Goal: Entertainment & Leisure: Browse casually

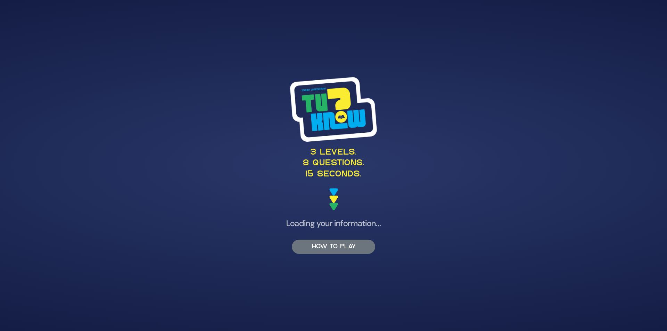
click at [340, 252] on button "HOW TO PLAY" at bounding box center [333, 247] width 83 height 14
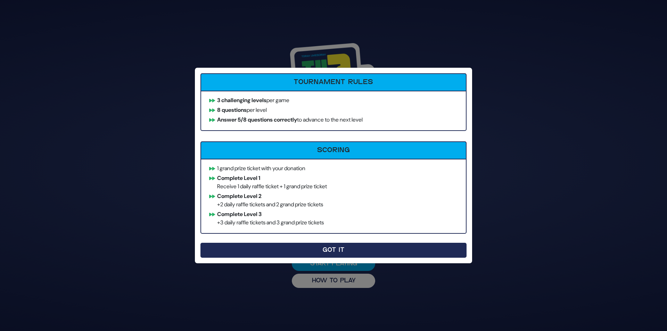
click at [325, 249] on button "Got It" at bounding box center [334, 250] width 266 height 15
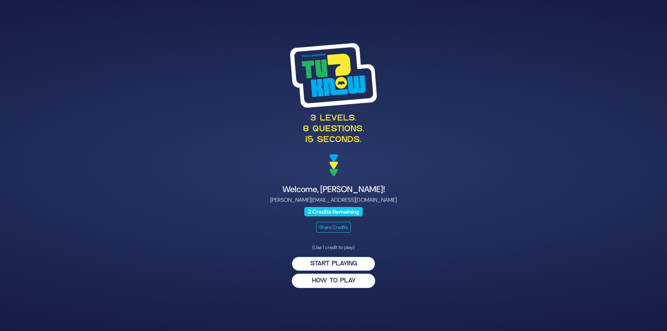
click at [347, 266] on button "Start Playing" at bounding box center [333, 264] width 83 height 14
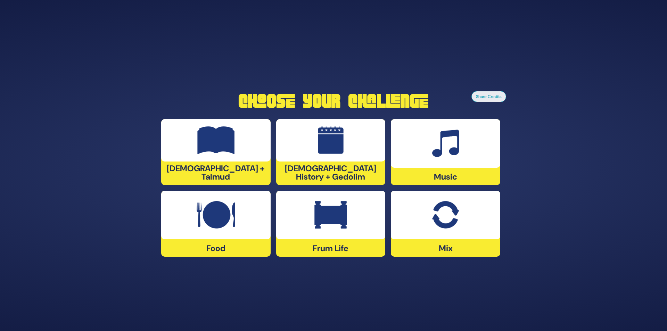
click at [344, 154] on img at bounding box center [331, 141] width 26 height 28
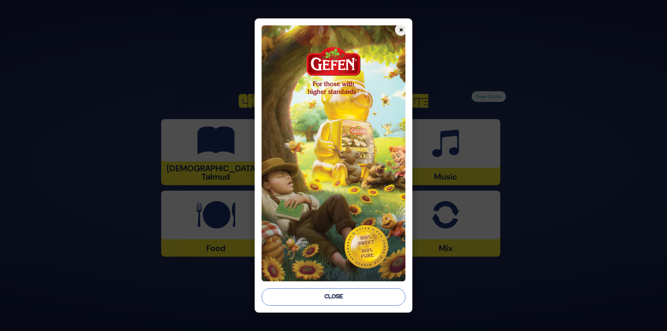
click at [337, 298] on button "Close" at bounding box center [334, 297] width 144 height 17
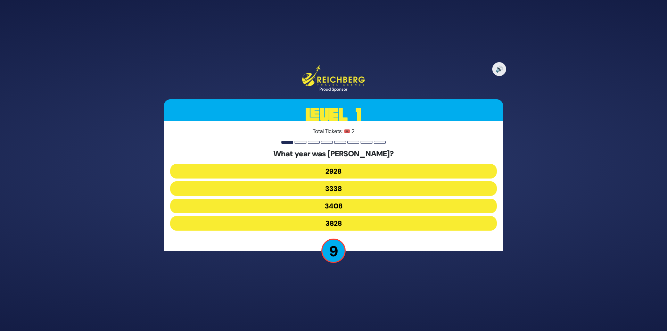
click at [293, 190] on button "3338" at bounding box center [333, 188] width 327 height 15
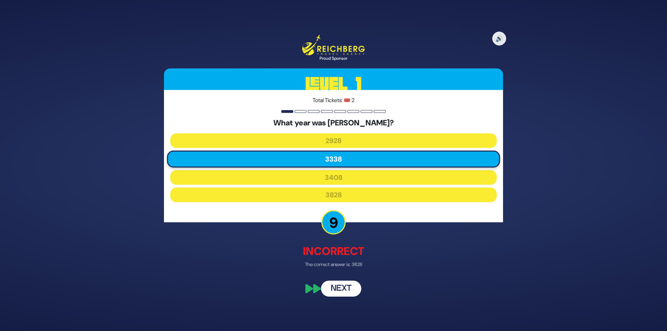
click at [347, 294] on button "Next" at bounding box center [341, 289] width 40 height 16
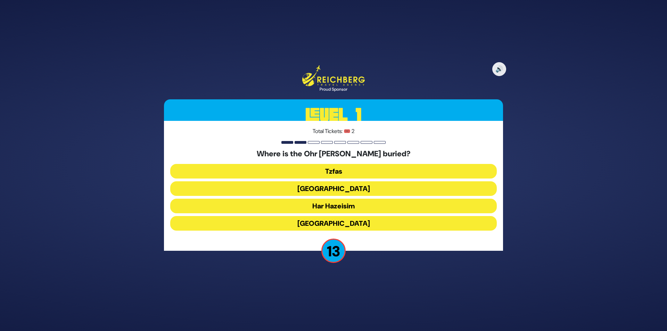
click at [310, 211] on button "Har Hazeisim" at bounding box center [333, 206] width 327 height 15
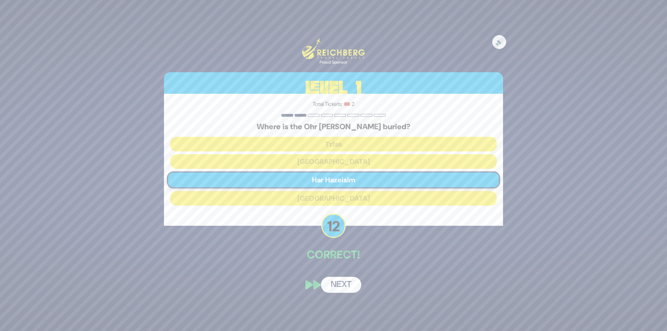
click at [338, 285] on button "Next" at bounding box center [341, 285] width 40 height 16
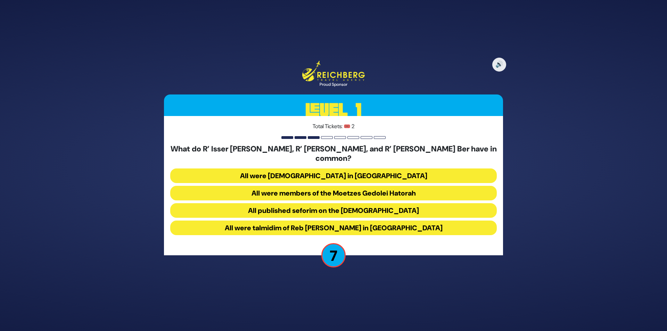
click at [309, 224] on button "All were talmidim of Reb Chaim Brisker in Volozhin" at bounding box center [333, 228] width 327 height 15
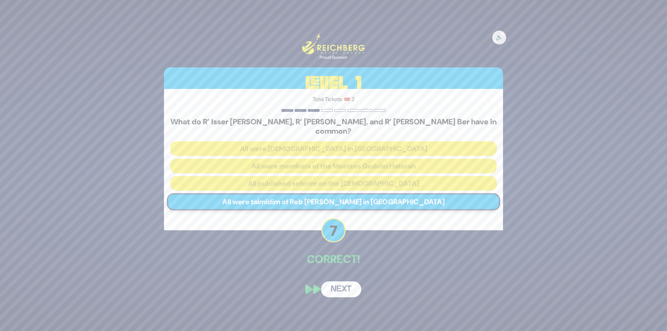
click at [354, 287] on button "Next" at bounding box center [341, 290] width 40 height 16
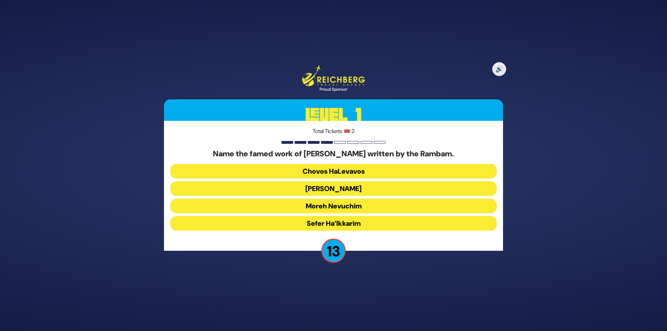
click at [293, 204] on button "Moreh Nevuchim" at bounding box center [333, 206] width 327 height 15
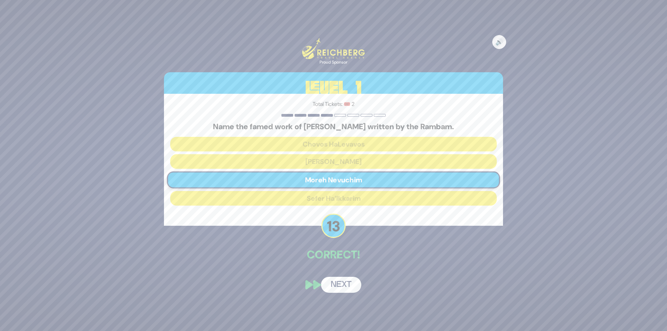
click at [346, 283] on button "Next" at bounding box center [341, 285] width 40 height 16
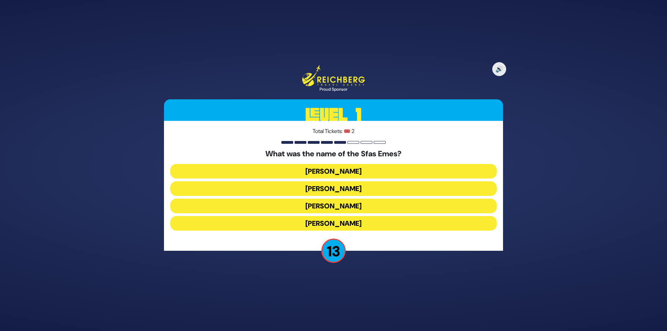
click at [305, 219] on button "Yehuda Aryeh Leib" at bounding box center [333, 223] width 327 height 15
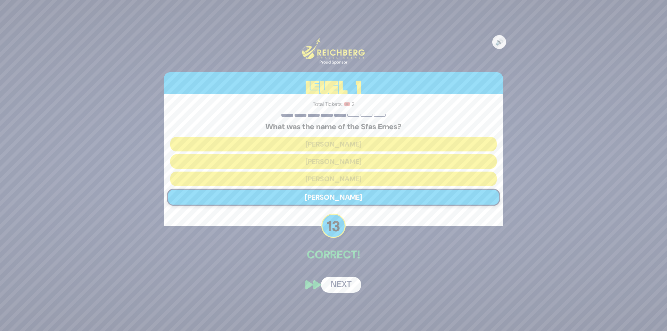
click at [349, 282] on button "Next" at bounding box center [341, 285] width 40 height 16
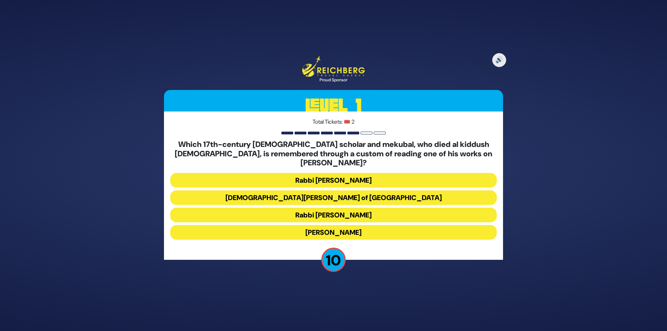
click at [312, 193] on button "Rabbi Shimshon of Ostropoli" at bounding box center [333, 197] width 327 height 15
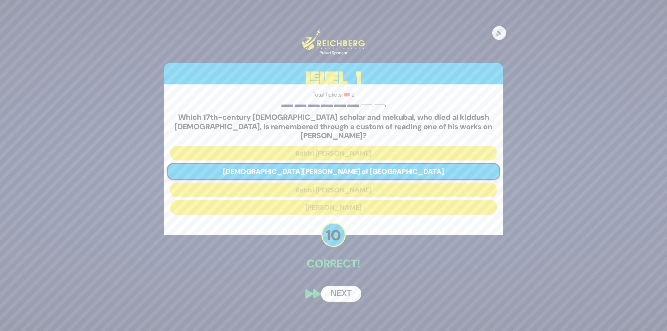
click at [346, 294] on button "Next" at bounding box center [341, 294] width 40 height 16
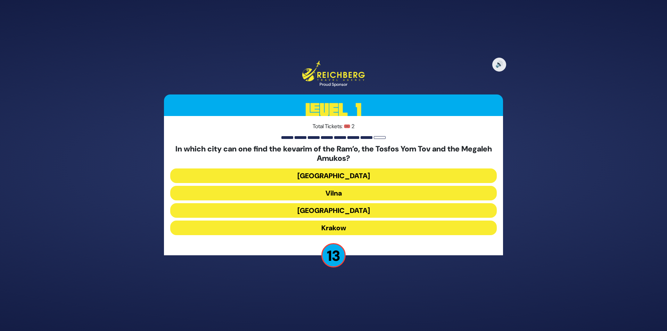
click at [329, 226] on button "Krakow" at bounding box center [333, 228] width 327 height 15
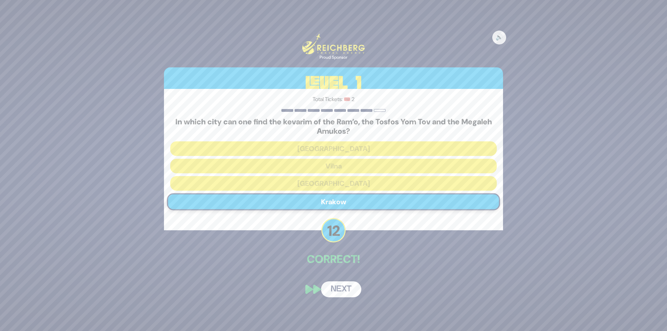
click at [343, 289] on button "Next" at bounding box center [341, 290] width 40 height 16
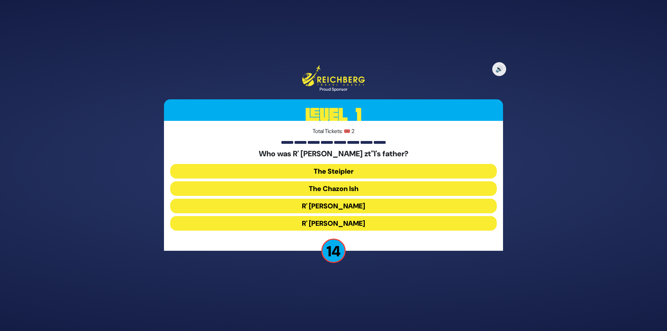
click at [341, 171] on button "The Steipler" at bounding box center [333, 171] width 327 height 15
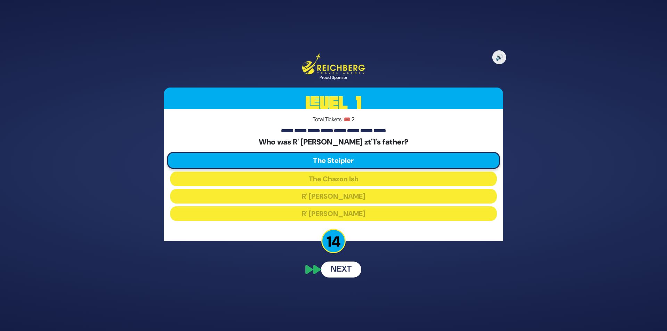
click at [340, 271] on button "Next" at bounding box center [341, 270] width 40 height 16
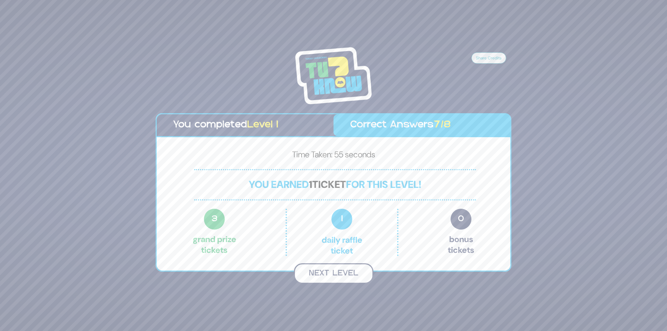
click at [340, 272] on button "Next Level" at bounding box center [334, 273] width 80 height 21
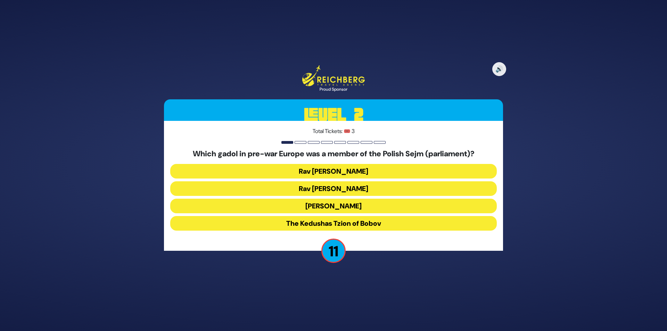
click at [326, 205] on button "Rav Meir Shapiro" at bounding box center [333, 206] width 327 height 15
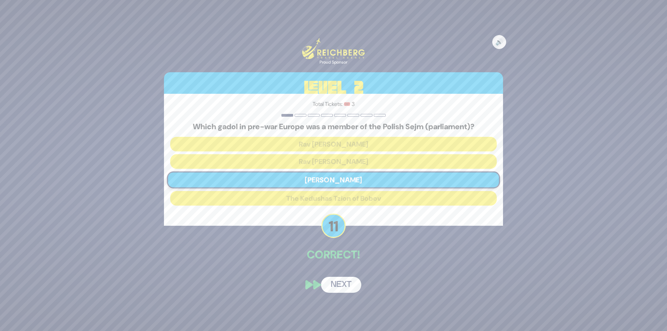
click at [349, 282] on button "Next" at bounding box center [341, 285] width 40 height 16
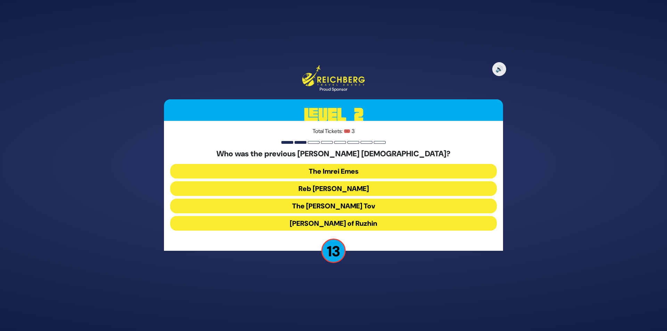
click at [331, 190] on button "Reb Ahron Rokeach" at bounding box center [333, 188] width 327 height 15
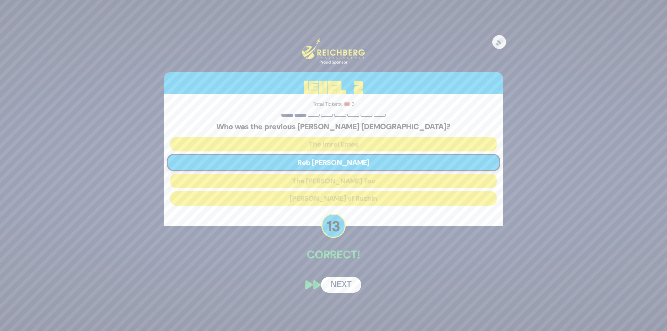
click at [342, 287] on button "Next" at bounding box center [341, 285] width 40 height 16
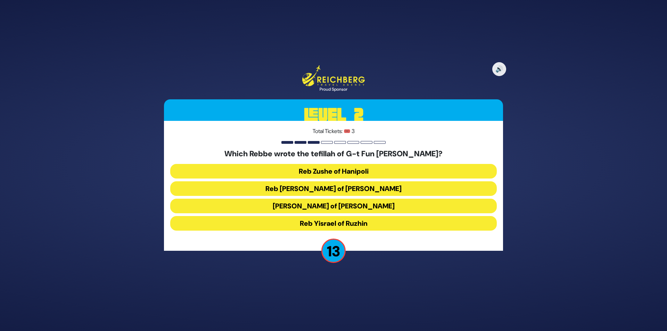
click at [346, 190] on button "Reb Levi Yitzchok of Berditchev" at bounding box center [333, 188] width 327 height 15
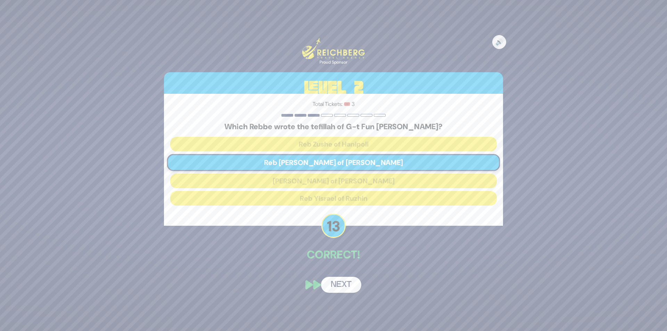
click at [346, 281] on button "Next" at bounding box center [341, 285] width 40 height 16
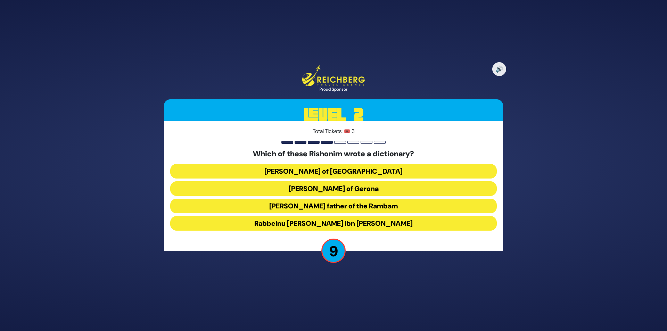
click at [334, 221] on button "Rabbeinu Avraham Ibn Ezra" at bounding box center [333, 223] width 327 height 15
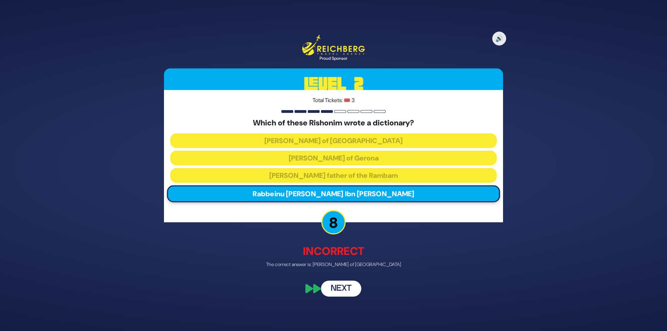
click at [341, 291] on button "Next" at bounding box center [341, 289] width 40 height 16
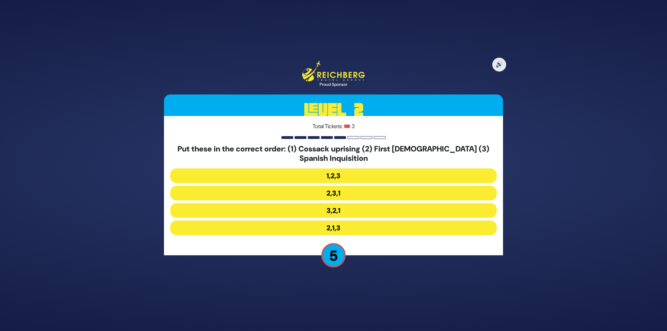
click at [339, 230] on button "2,1,3" at bounding box center [333, 228] width 327 height 15
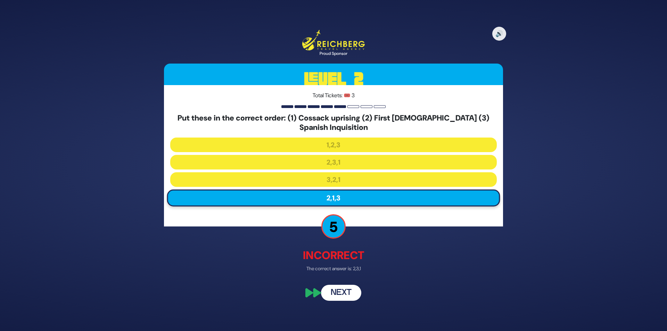
click at [345, 292] on button "Next" at bounding box center [341, 293] width 40 height 16
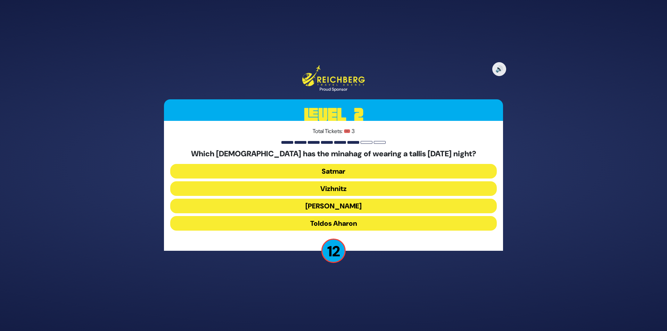
click at [348, 226] on button "Toldos Aharon" at bounding box center [333, 223] width 327 height 15
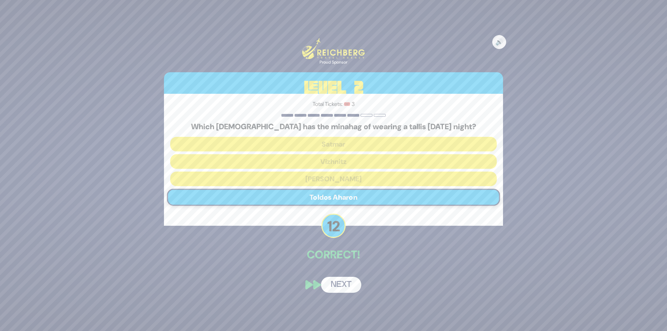
click at [342, 279] on button "Next" at bounding box center [341, 285] width 40 height 16
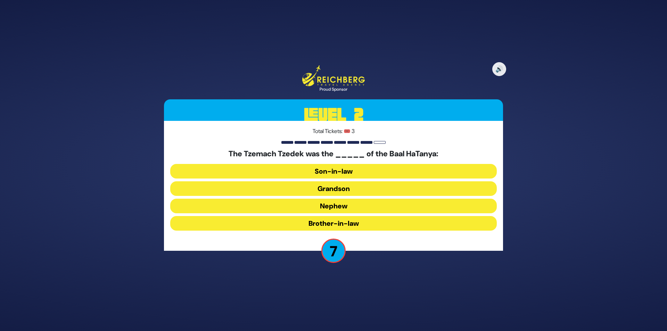
click at [322, 190] on button "Grandson" at bounding box center [333, 188] width 327 height 15
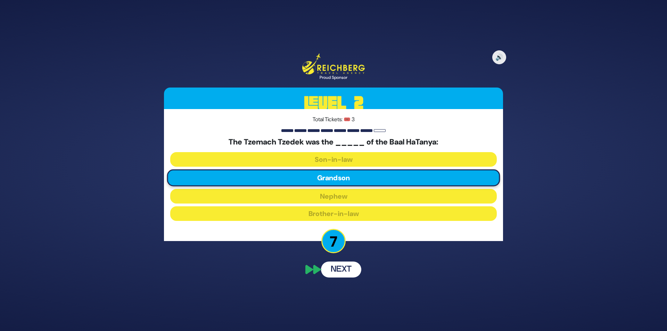
click at [343, 272] on button "Next" at bounding box center [341, 270] width 40 height 16
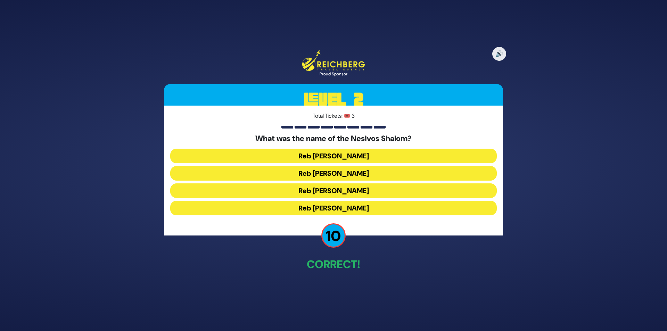
click at [330, 192] on button "Reb Shulem Noach" at bounding box center [333, 191] width 327 height 15
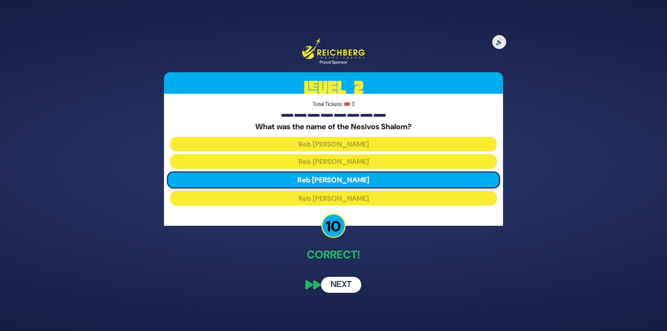
click at [339, 283] on button "Next" at bounding box center [341, 285] width 40 height 16
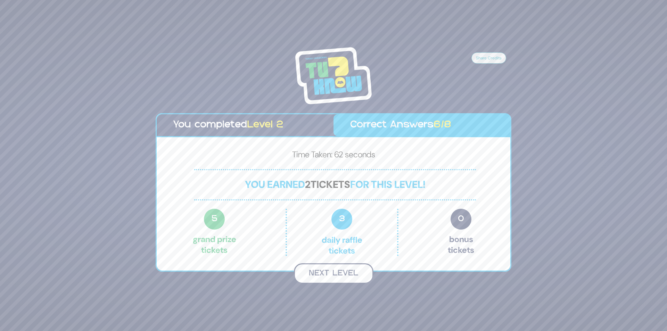
click at [335, 272] on button "Next Level" at bounding box center [334, 273] width 80 height 21
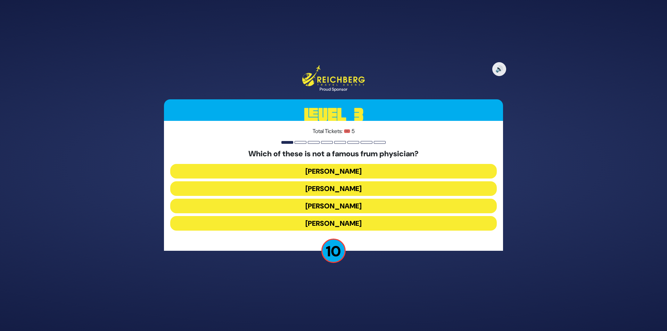
click at [346, 206] on button "Dr. Fryshman" at bounding box center [333, 206] width 327 height 15
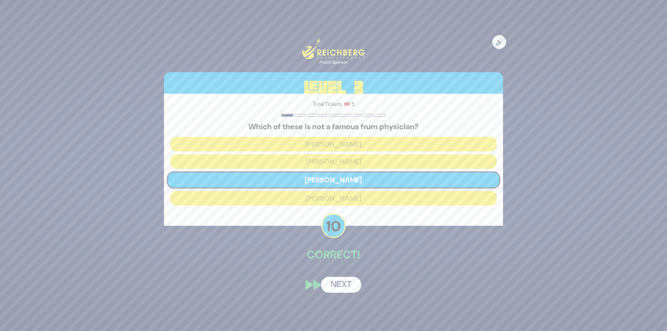
click at [335, 284] on button "Next" at bounding box center [341, 285] width 40 height 16
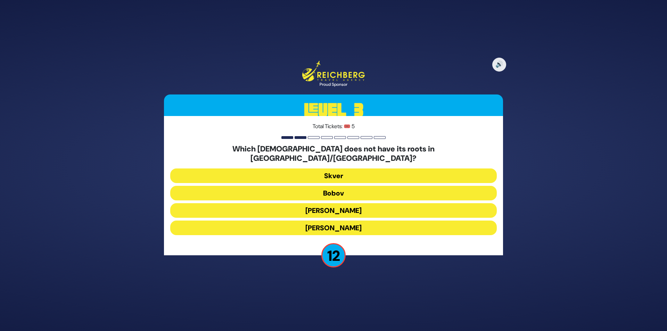
click at [328, 172] on button "Skver" at bounding box center [333, 176] width 327 height 15
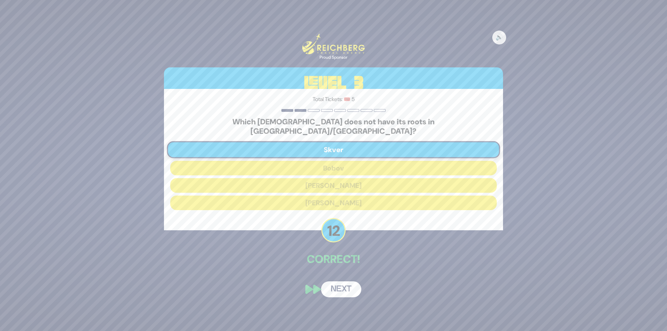
click at [343, 283] on button "Next" at bounding box center [341, 290] width 40 height 16
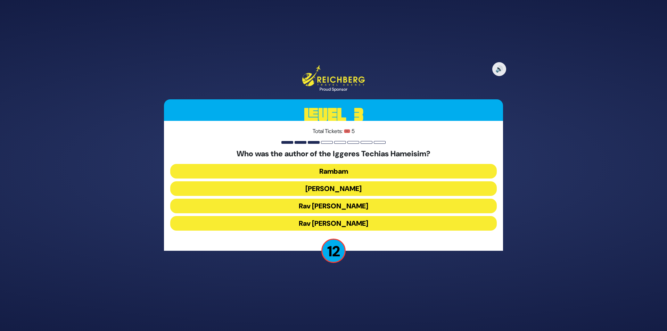
click at [320, 172] on button "Rambam" at bounding box center [333, 171] width 327 height 15
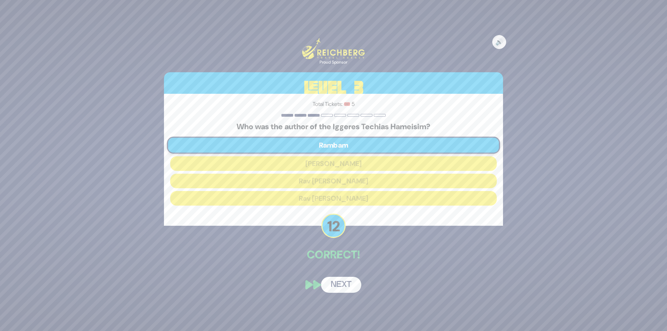
click at [338, 287] on button "Next" at bounding box center [341, 285] width 40 height 16
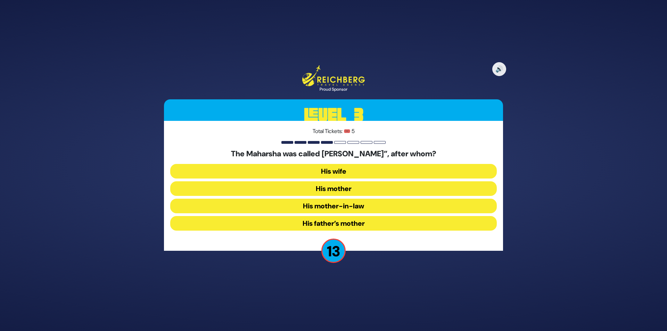
click at [348, 191] on button "His mother" at bounding box center [333, 188] width 327 height 15
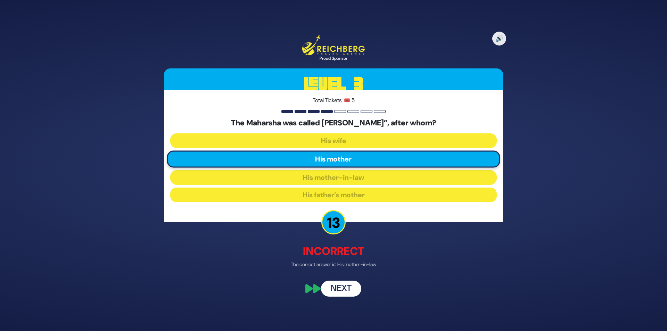
click at [338, 290] on button "Next" at bounding box center [341, 289] width 40 height 16
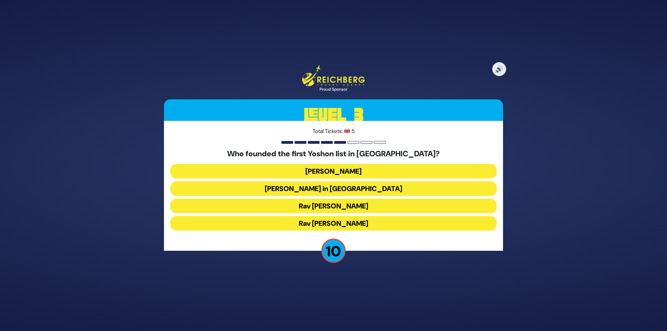
click at [343, 173] on button "Rabbi Yosef Herman" at bounding box center [333, 171] width 327 height 15
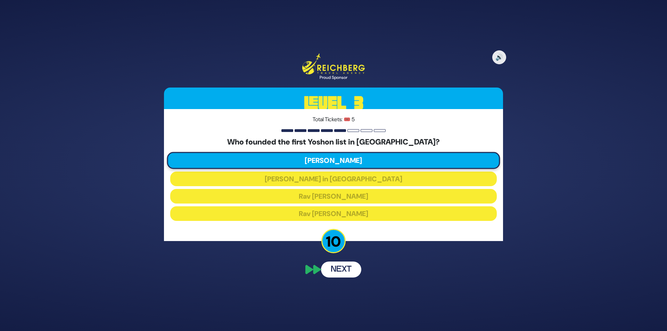
click at [339, 275] on button "Next" at bounding box center [341, 270] width 40 height 16
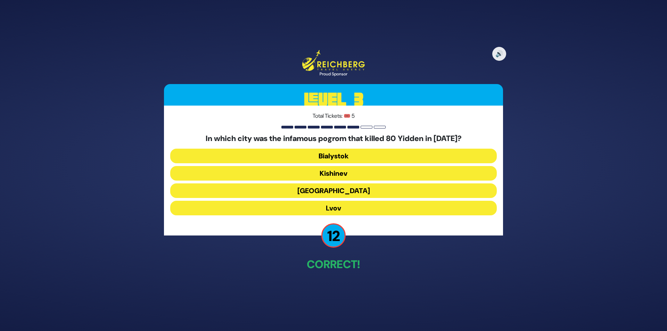
click at [331, 174] on button "Kishinev" at bounding box center [333, 173] width 327 height 15
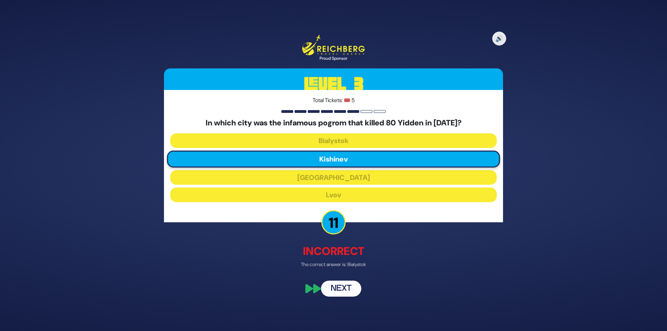
click at [348, 287] on button "Next" at bounding box center [341, 289] width 40 height 16
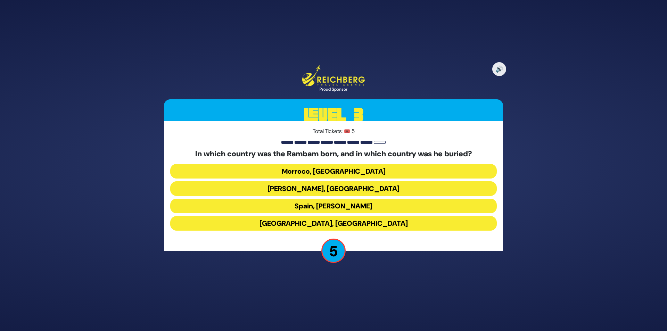
click at [308, 210] on button "Spain, Eretz Yisroel" at bounding box center [333, 206] width 327 height 15
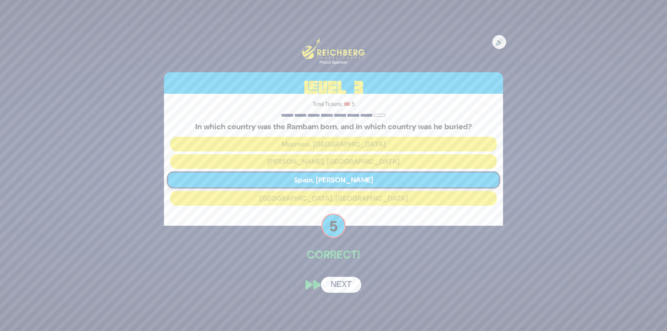
click at [343, 288] on button "Next" at bounding box center [341, 285] width 40 height 16
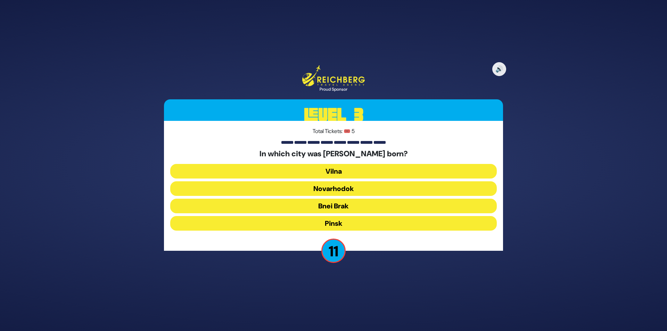
click at [337, 224] on button "Pinsk" at bounding box center [333, 223] width 327 height 15
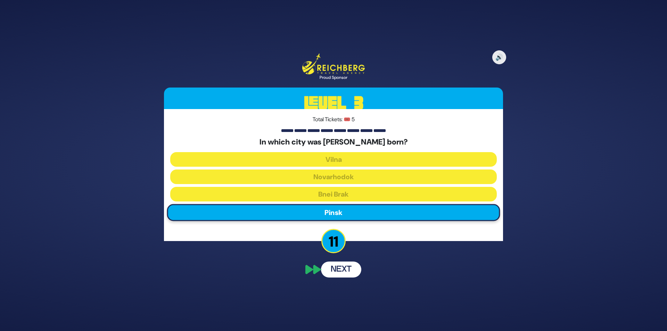
click at [343, 274] on button "Next" at bounding box center [341, 270] width 40 height 16
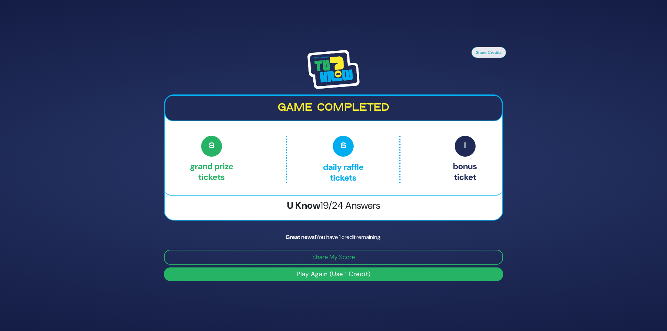
click at [337, 275] on button "Play Again (Use 1 Credit)" at bounding box center [333, 275] width 339 height 14
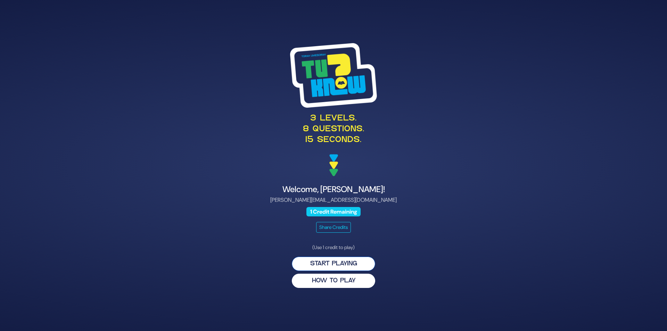
click at [335, 265] on button "Start Playing" at bounding box center [333, 264] width 83 height 14
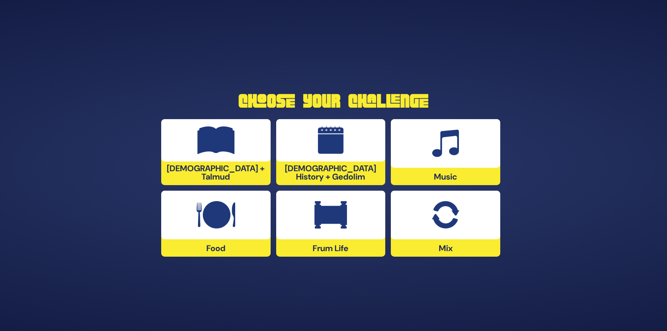
click at [446, 222] on img at bounding box center [445, 215] width 27 height 28
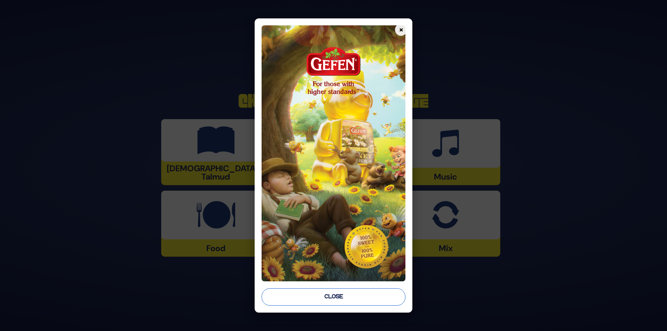
click at [362, 299] on button "Close" at bounding box center [334, 297] width 144 height 17
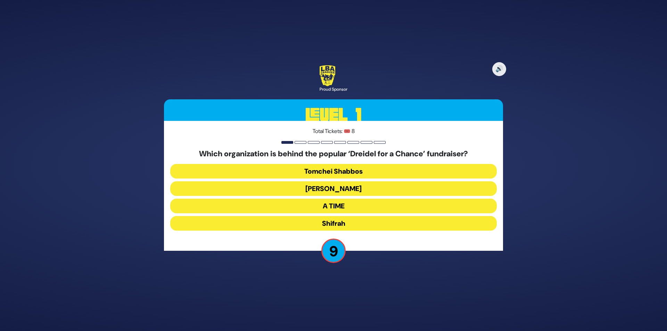
click at [332, 191] on button "[PERSON_NAME]" at bounding box center [333, 188] width 327 height 15
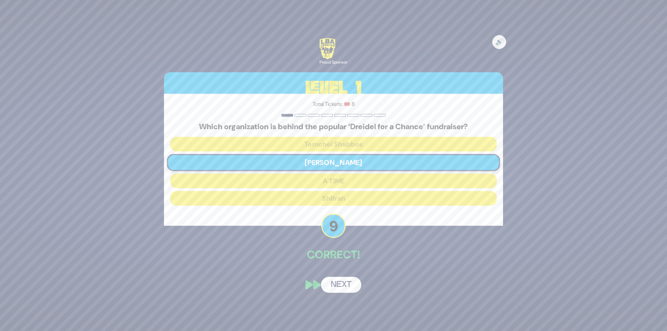
click at [349, 269] on div "🔊 Proud Sponsor Level 1 Total Tickets: 🎟️ 8 Which organization is behind the po…" at bounding box center [334, 165] width 356 height 271
click at [346, 287] on button "Next" at bounding box center [341, 285] width 40 height 16
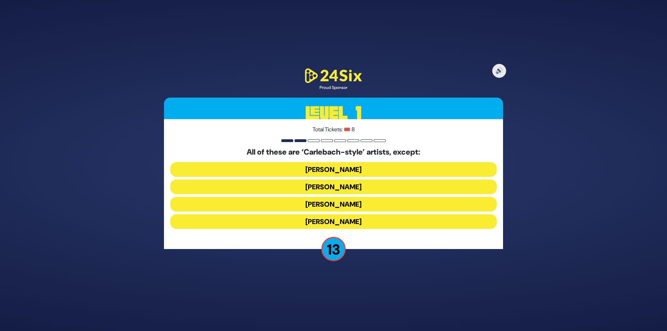
click at [349, 224] on button "[PERSON_NAME]" at bounding box center [333, 221] width 327 height 15
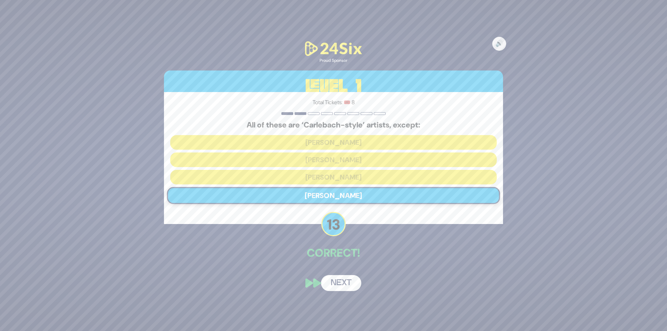
click at [343, 279] on button "Next" at bounding box center [341, 283] width 40 height 16
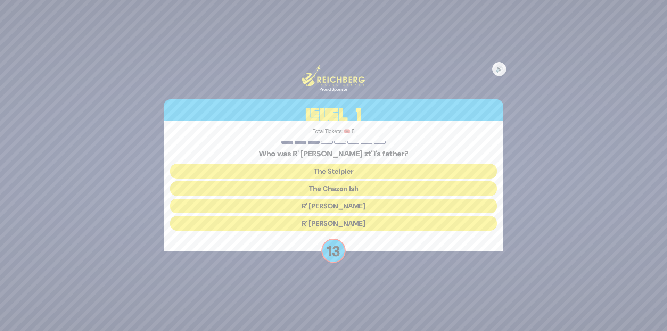
click at [347, 174] on button "The Steipler" at bounding box center [333, 171] width 327 height 15
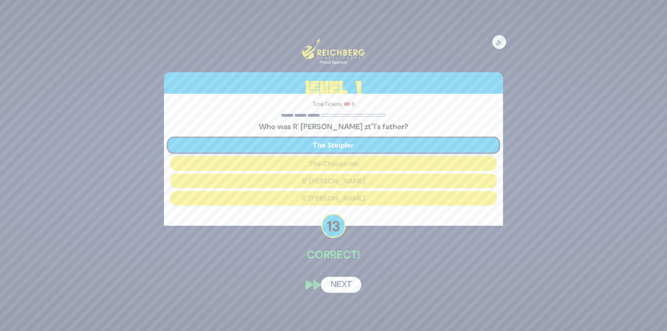
click at [339, 284] on button "Next" at bounding box center [341, 285] width 40 height 16
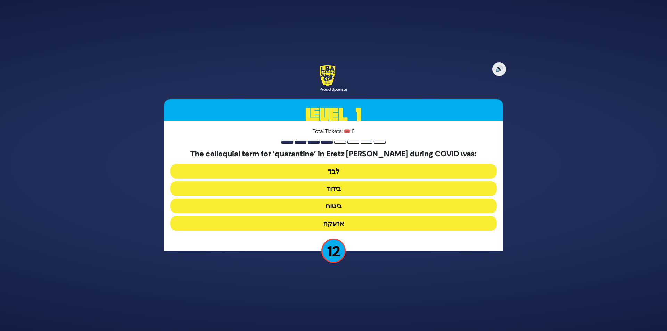
click at [341, 190] on button "בידוד" at bounding box center [333, 188] width 327 height 15
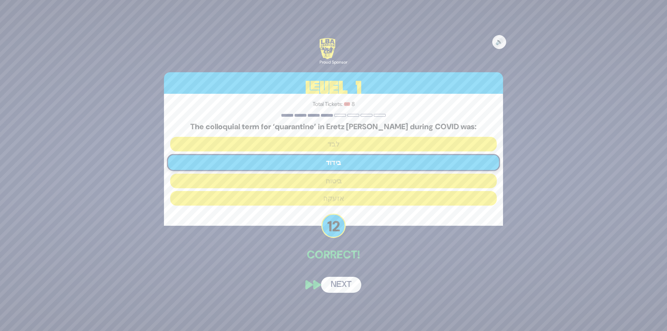
click at [345, 284] on button "Next" at bounding box center [341, 285] width 40 height 16
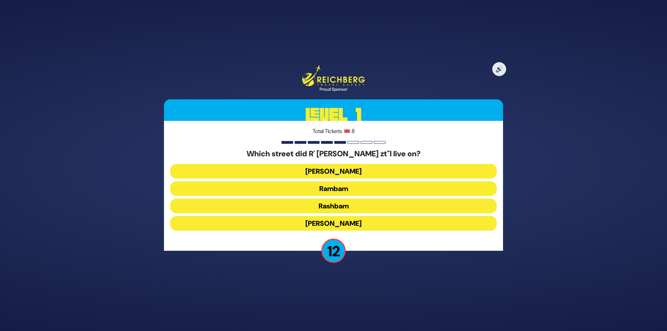
click at [333, 206] on button "Rashbam" at bounding box center [333, 206] width 327 height 15
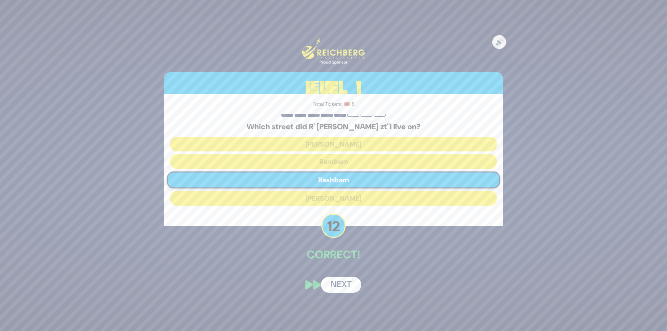
click at [345, 287] on button "Next" at bounding box center [341, 285] width 40 height 16
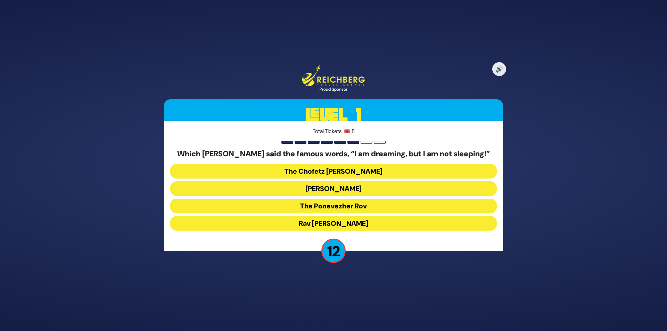
click at [347, 206] on button "The Ponevezher Rov" at bounding box center [333, 206] width 327 height 15
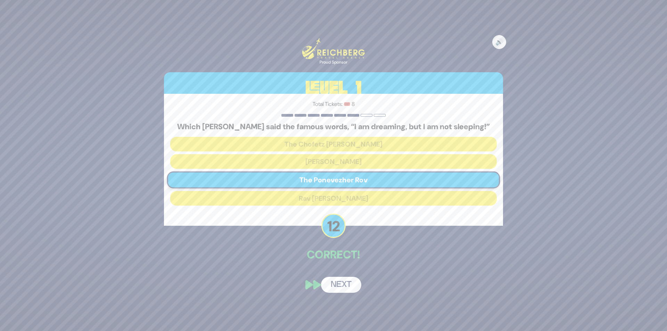
click at [340, 283] on button "Next" at bounding box center [341, 285] width 40 height 16
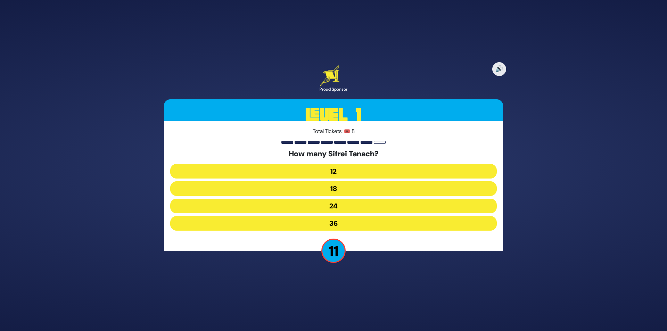
click at [342, 208] on button "24" at bounding box center [333, 206] width 327 height 15
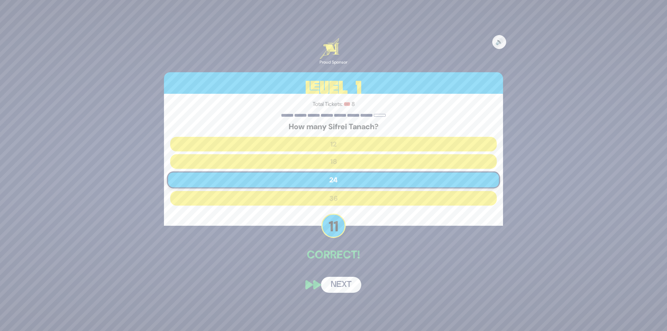
click at [341, 288] on button "Next" at bounding box center [341, 285] width 40 height 16
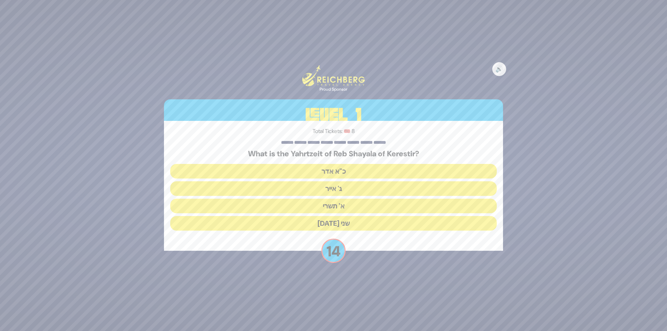
click at [328, 184] on button "ג' אייר" at bounding box center [333, 188] width 327 height 15
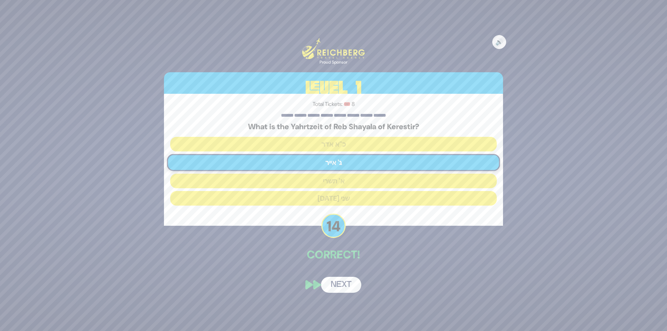
click at [334, 271] on div "🔊 Proud Sponsor Level 1 Total Tickets: 🎟️ 8 What is the Yahrtzeit of Reb Shayal…" at bounding box center [334, 165] width 356 height 271
click at [344, 287] on button "Next" at bounding box center [341, 285] width 40 height 16
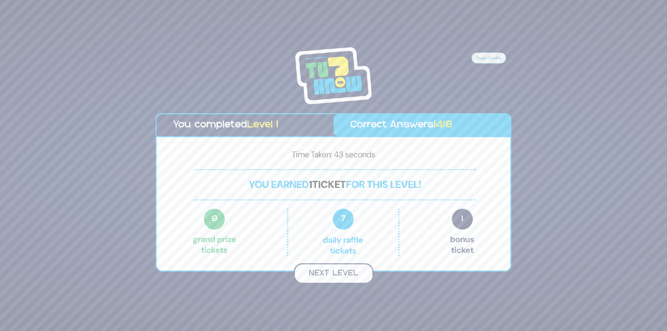
click at [334, 273] on button "Next Level" at bounding box center [334, 273] width 80 height 21
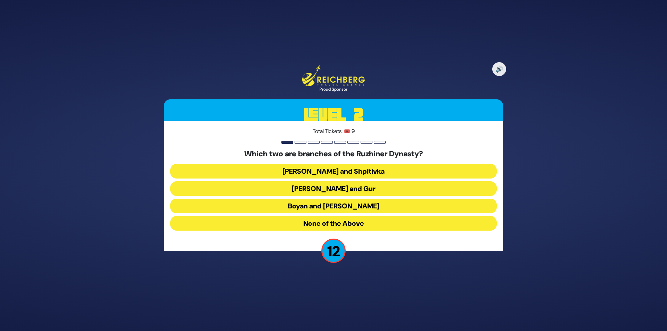
click at [297, 208] on button "Boyan and [PERSON_NAME]" at bounding box center [333, 206] width 327 height 15
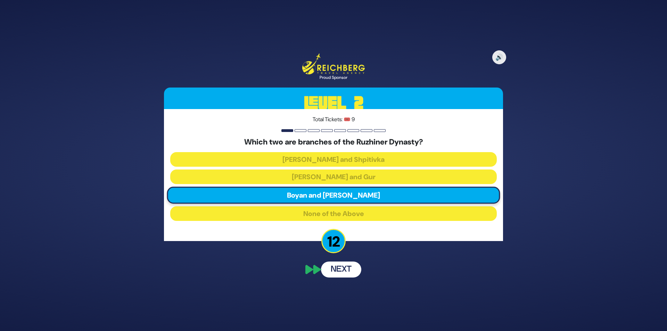
click at [336, 266] on div "🔊 Proud Sponsor Level 2 Total Tickets: 🎟️ 9 Which two are branches of the Ruzhi…" at bounding box center [334, 165] width 356 height 241
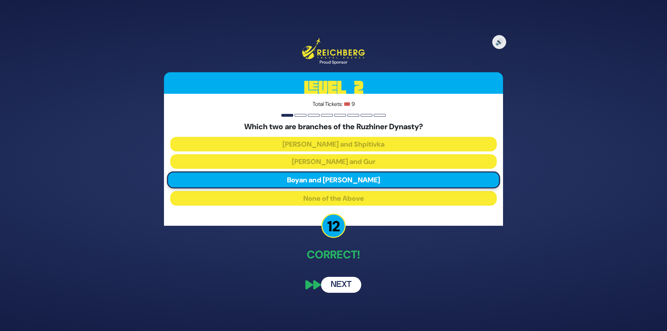
click at [348, 283] on button "Next" at bounding box center [341, 285] width 40 height 16
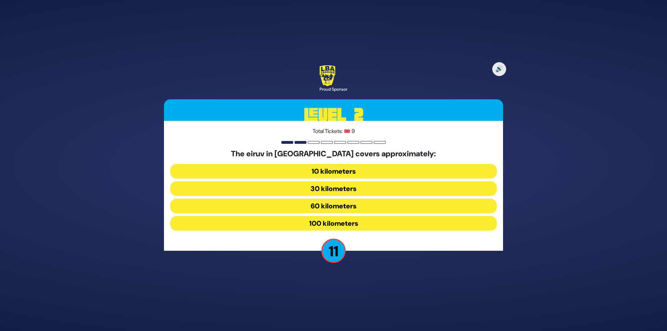
click at [316, 170] on button "10 kilometers" at bounding box center [333, 171] width 327 height 15
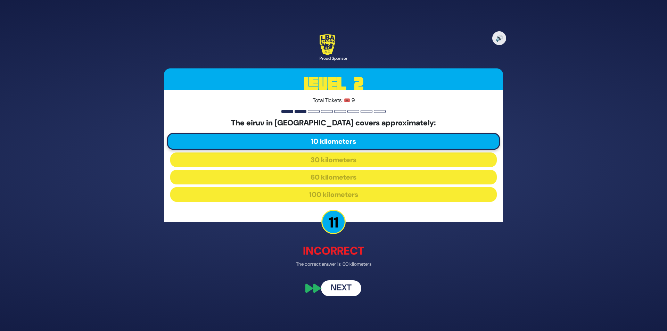
click at [342, 292] on button "Next" at bounding box center [341, 289] width 40 height 16
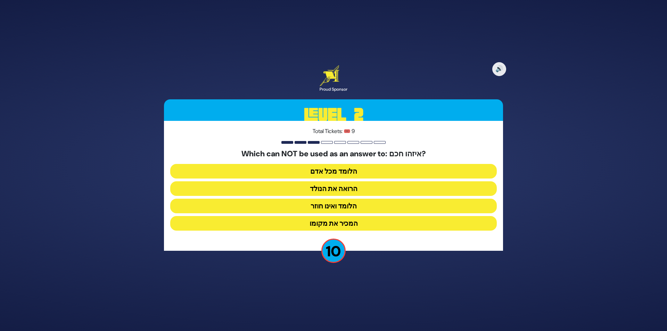
click at [327, 206] on button "הלומד ואינו חוזר" at bounding box center [333, 206] width 327 height 15
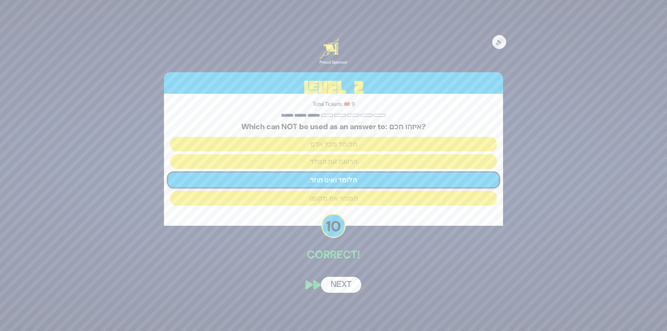
click at [339, 286] on button "Next" at bounding box center [341, 285] width 40 height 16
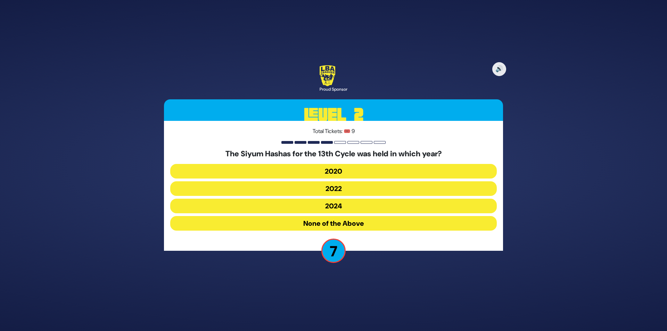
click at [336, 170] on button "2020" at bounding box center [333, 171] width 327 height 15
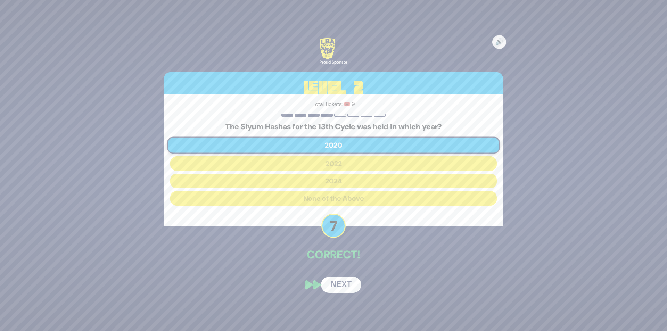
click at [346, 288] on button "Next" at bounding box center [341, 285] width 40 height 16
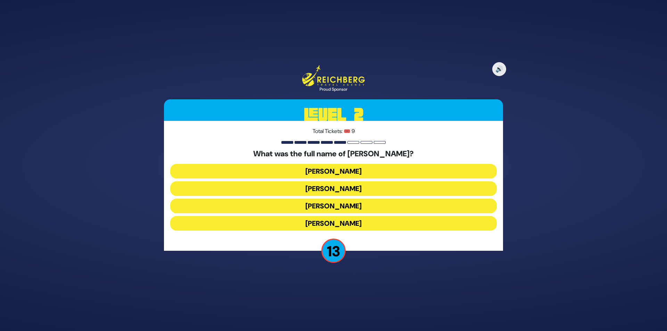
click at [327, 169] on button "[PERSON_NAME]" at bounding box center [333, 171] width 327 height 15
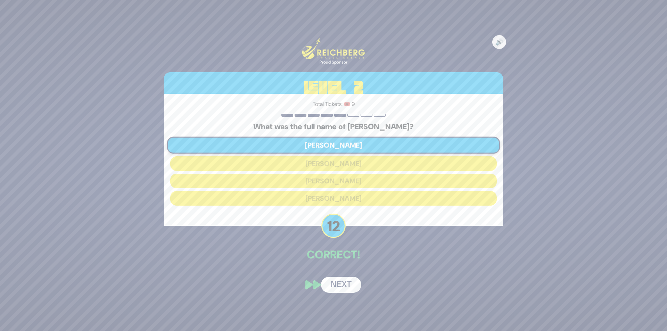
click at [331, 283] on button "Next" at bounding box center [341, 285] width 40 height 16
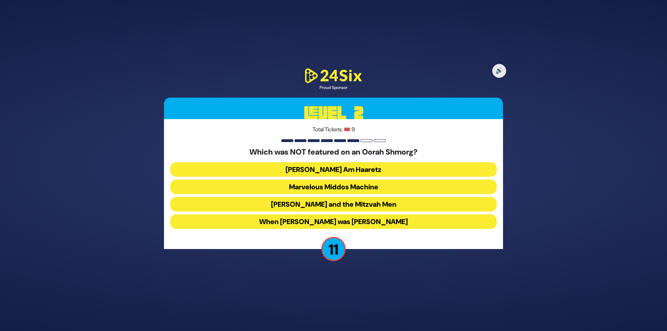
click at [330, 168] on button "[PERSON_NAME] Am Haaretz" at bounding box center [333, 169] width 327 height 15
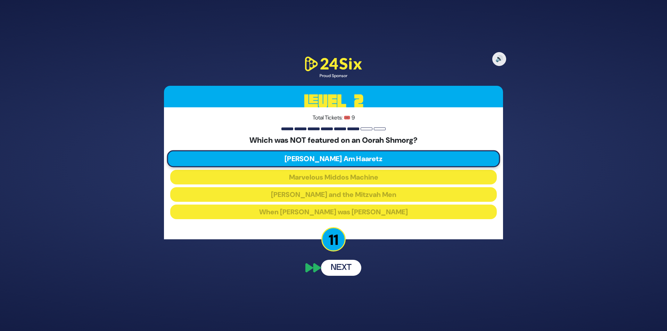
click at [340, 270] on div "🔊 Proud Sponsor Level 2 Total Tickets: 🎟️ 9 Which was NOT featured on an Oorah …" at bounding box center [334, 166] width 356 height 238
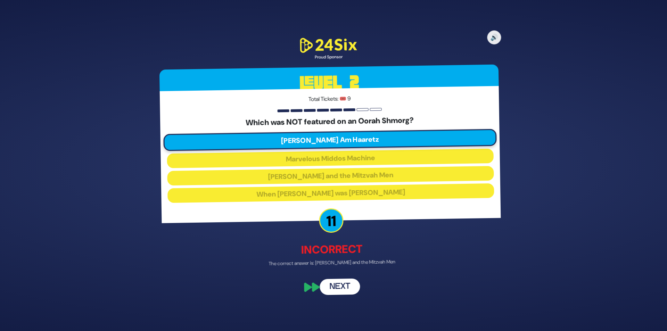
click at [336, 289] on button "Next" at bounding box center [341, 287] width 40 height 16
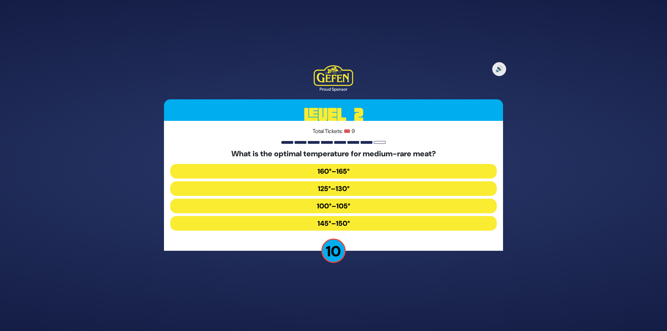
click at [346, 185] on button "125°–130°" at bounding box center [333, 188] width 327 height 15
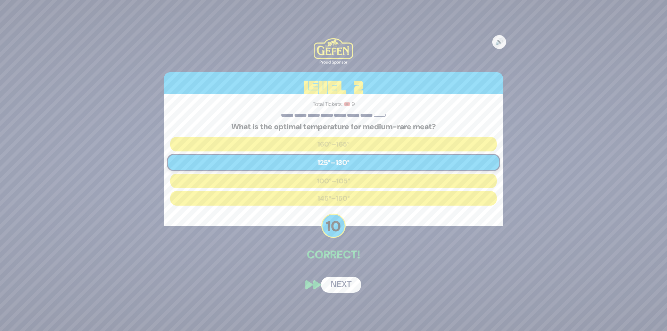
click at [346, 284] on button "Next" at bounding box center [341, 285] width 40 height 16
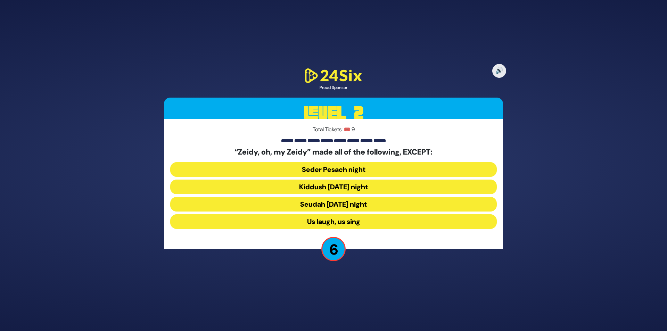
click at [332, 205] on button "Seudah [DATE] night" at bounding box center [333, 204] width 327 height 15
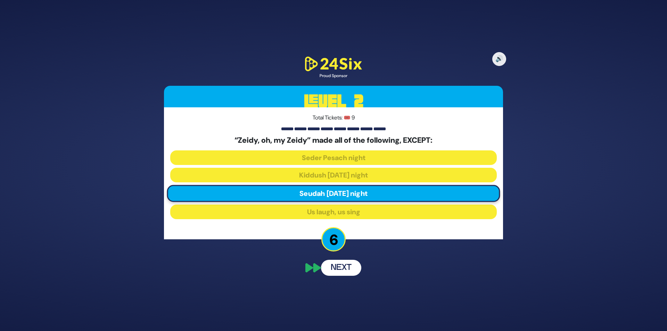
click at [342, 267] on button "Next" at bounding box center [341, 268] width 40 height 16
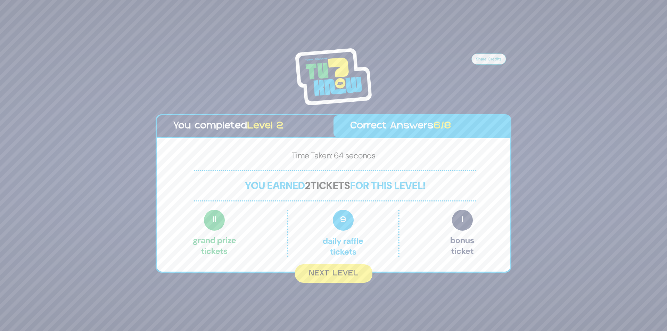
click at [343, 277] on button "Next Level" at bounding box center [334, 274] width 78 height 18
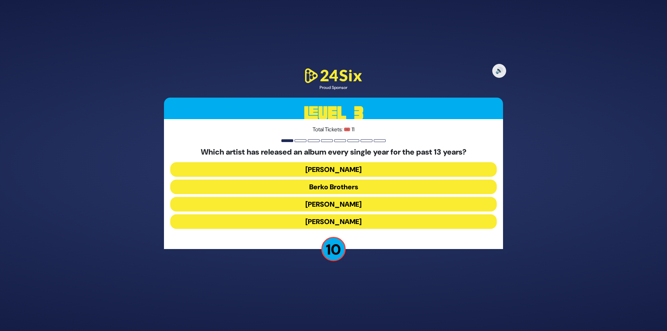
click at [339, 170] on button "[PERSON_NAME]" at bounding box center [333, 169] width 327 height 15
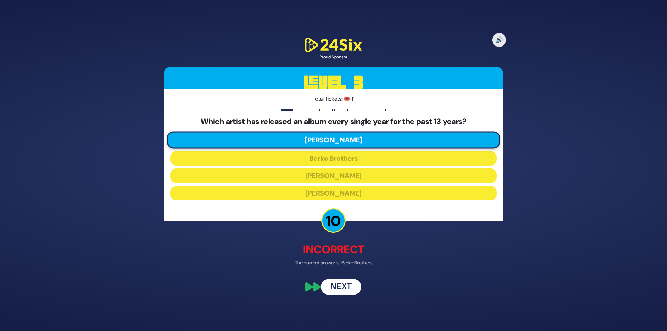
click at [336, 285] on button "Next" at bounding box center [341, 287] width 40 height 16
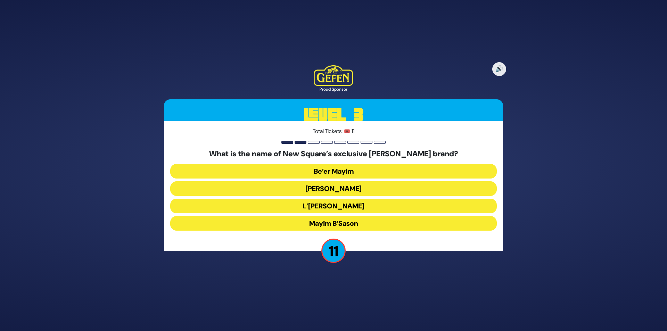
click at [332, 170] on button "Be’er Mayim" at bounding box center [333, 171] width 327 height 15
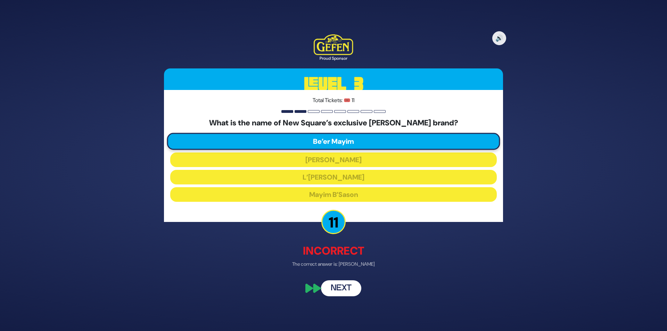
click at [342, 290] on button "Next" at bounding box center [341, 289] width 40 height 16
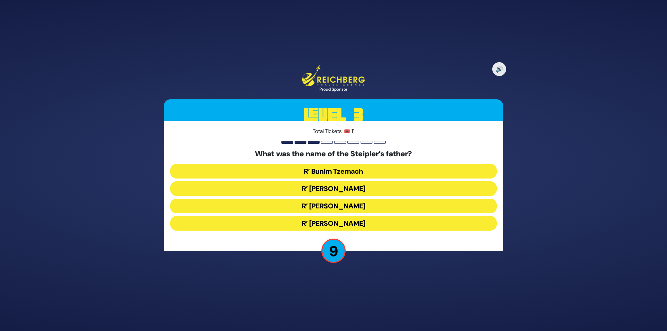
click at [313, 207] on button "R’ [PERSON_NAME]" at bounding box center [333, 206] width 327 height 15
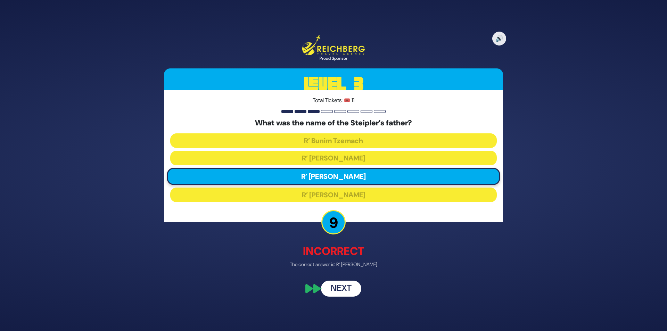
click at [348, 285] on button "Next" at bounding box center [341, 289] width 40 height 16
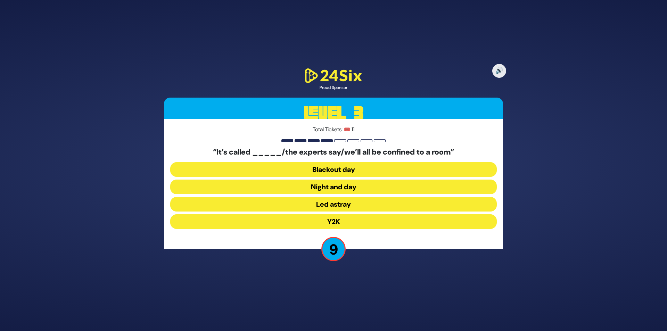
click at [309, 222] on button "Y2K" at bounding box center [333, 221] width 327 height 15
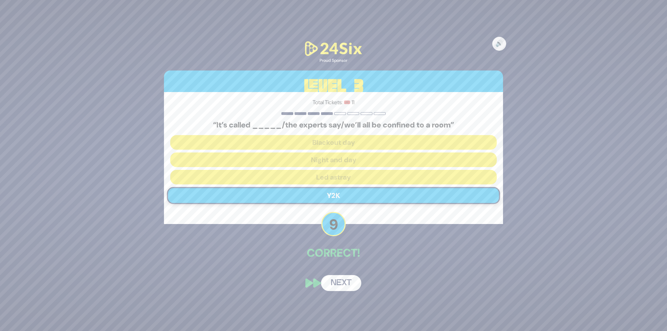
click at [347, 281] on button "Next" at bounding box center [341, 283] width 40 height 16
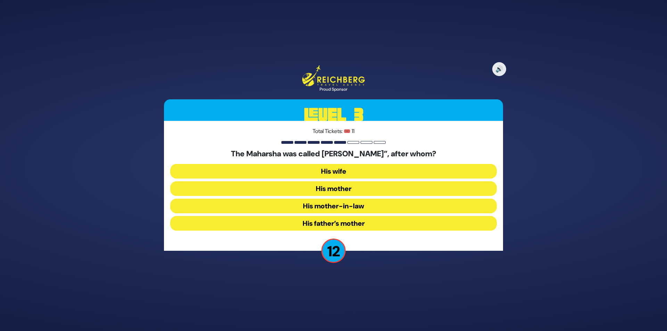
click at [306, 207] on button "His mother-in-law" at bounding box center [333, 206] width 327 height 15
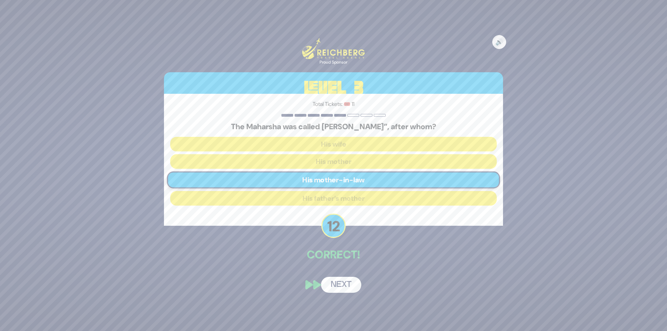
click at [350, 281] on button "Next" at bounding box center [341, 285] width 40 height 16
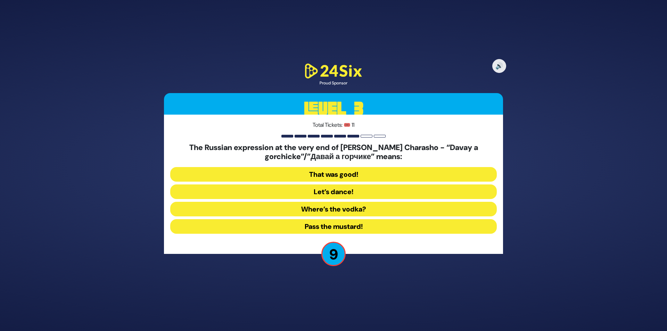
click at [318, 173] on button "That was good!" at bounding box center [333, 174] width 327 height 15
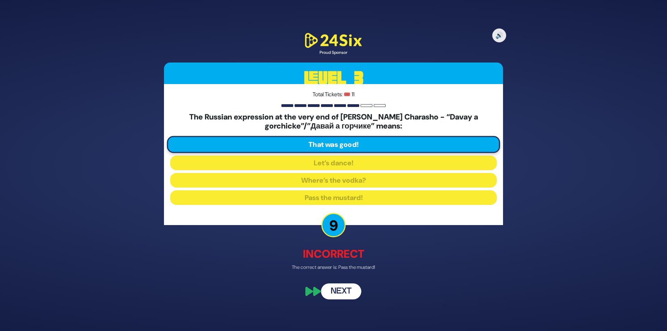
click at [346, 289] on button "Next" at bounding box center [341, 292] width 40 height 16
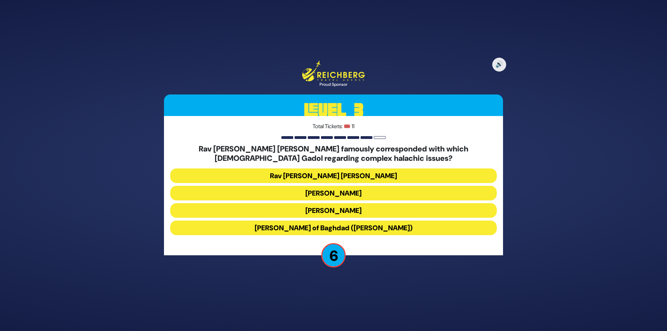
click at [313, 228] on button "[PERSON_NAME] of Baghdad ([PERSON_NAME])" at bounding box center [333, 228] width 327 height 15
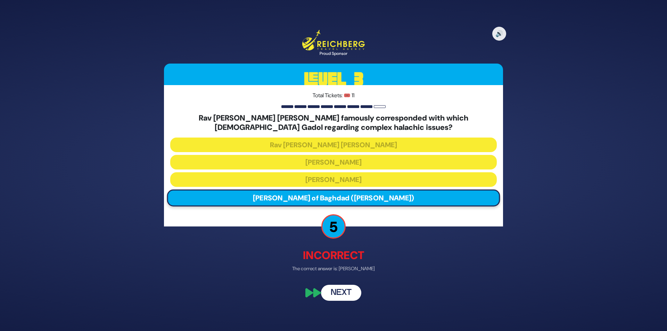
click at [344, 295] on button "Next" at bounding box center [341, 293] width 40 height 16
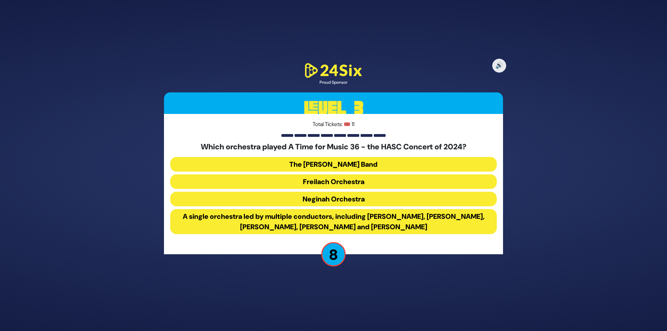
click at [306, 184] on button "Freilach Orchestra" at bounding box center [333, 181] width 327 height 15
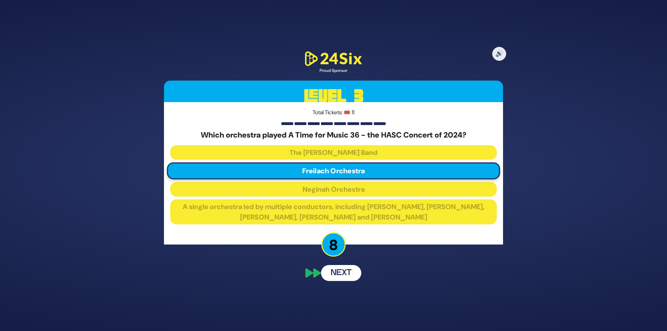
click at [345, 275] on button "Next" at bounding box center [341, 273] width 40 height 16
